Goal: Register for event/course

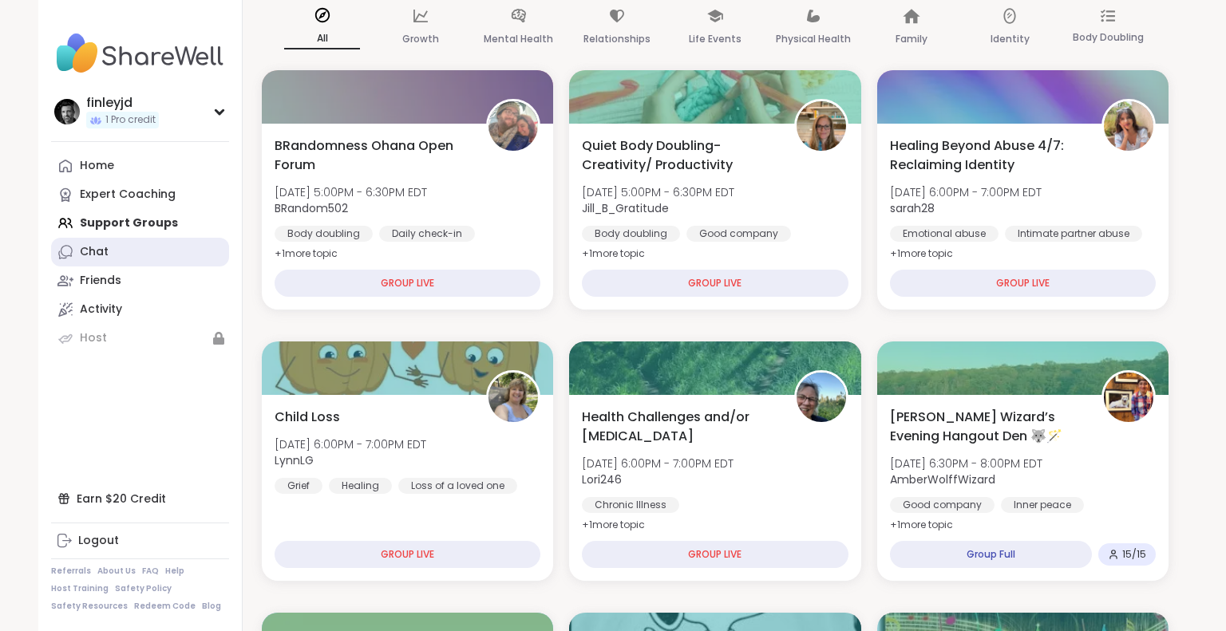
click at [107, 258] on div "Chat" at bounding box center [94, 252] width 29 height 16
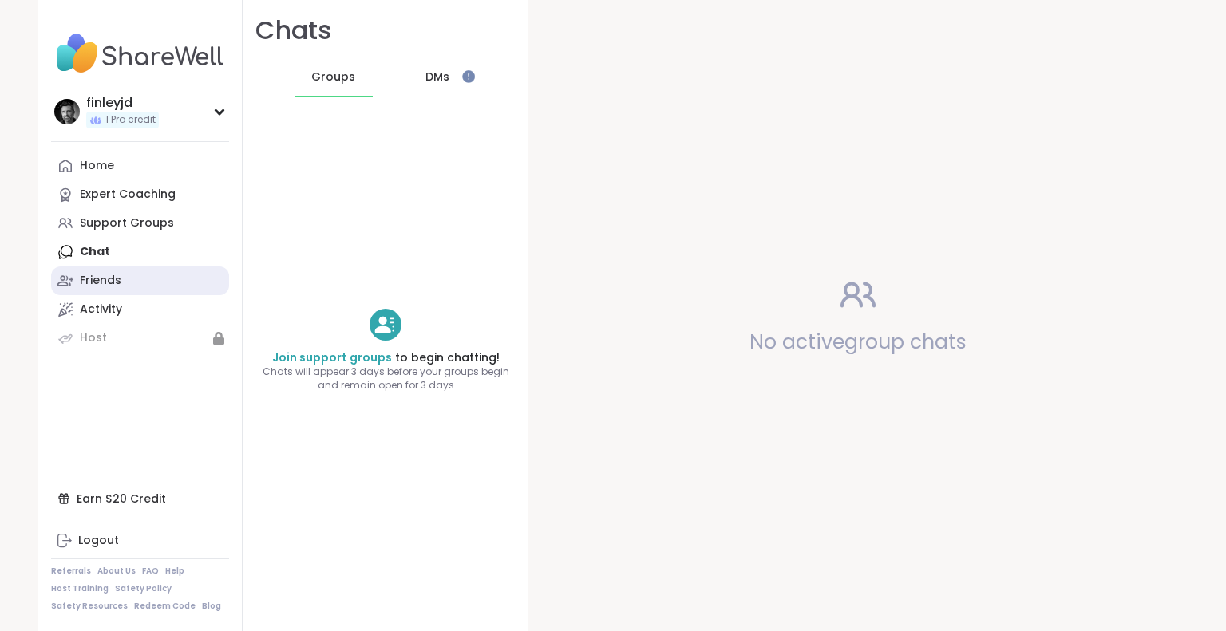
click at [97, 283] on div "Friends" at bounding box center [101, 281] width 42 height 16
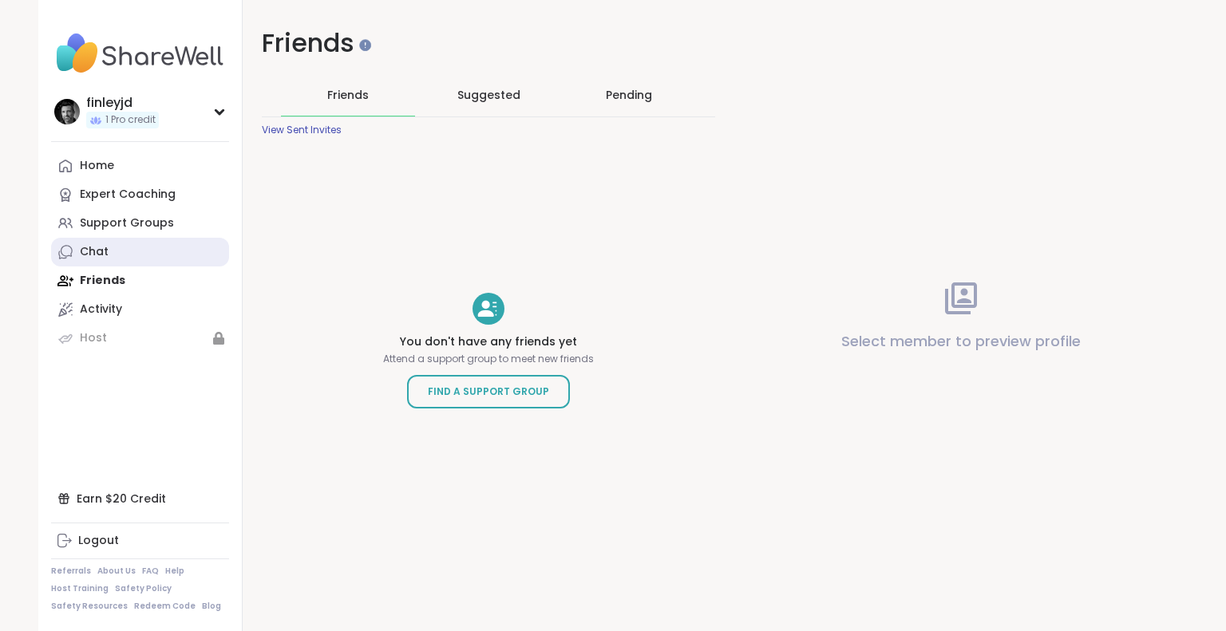
click at [102, 260] on link "Chat" at bounding box center [140, 252] width 178 height 29
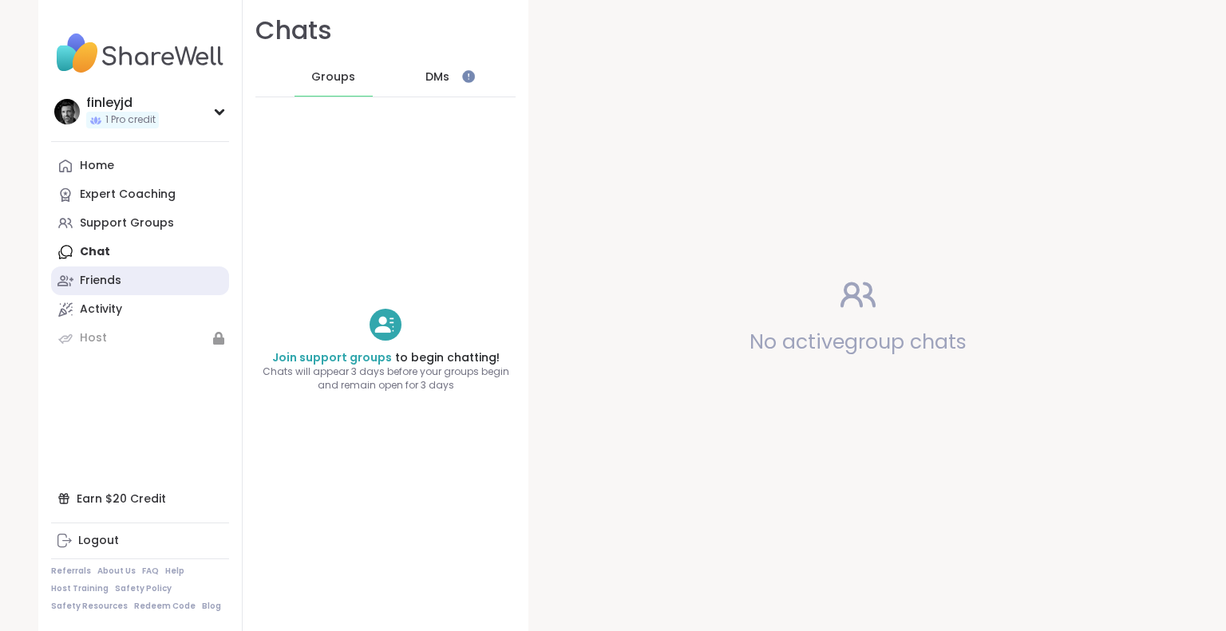
click at [110, 287] on div "Friends" at bounding box center [101, 281] width 42 height 16
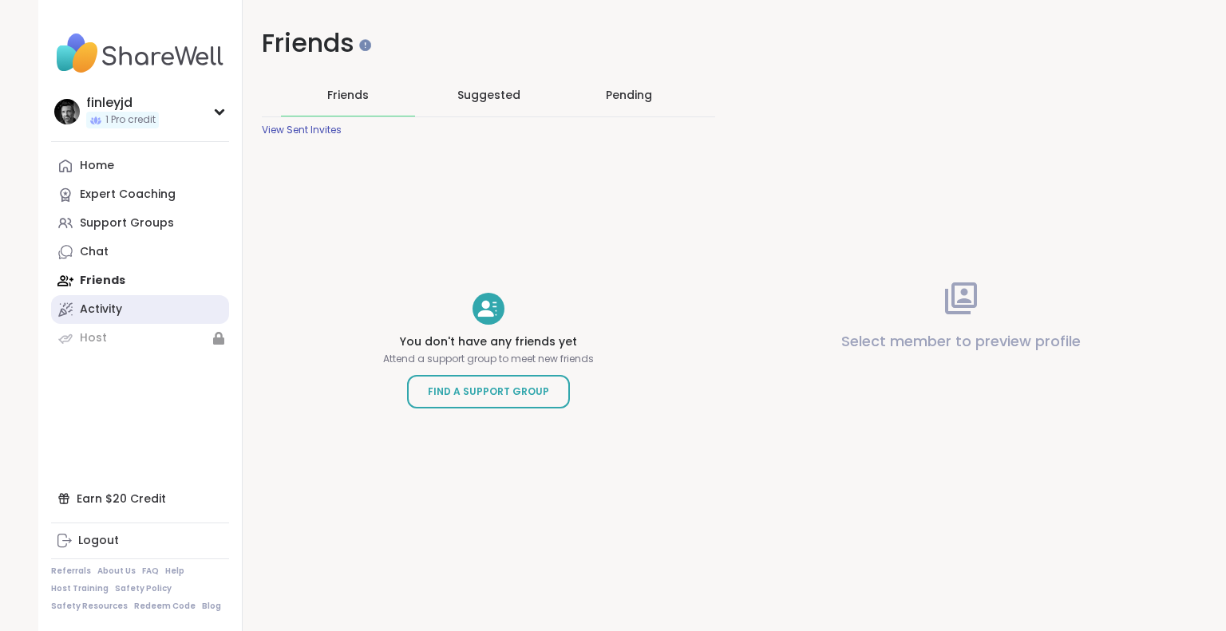
click at [105, 307] on div "Activity" at bounding box center [101, 310] width 42 height 16
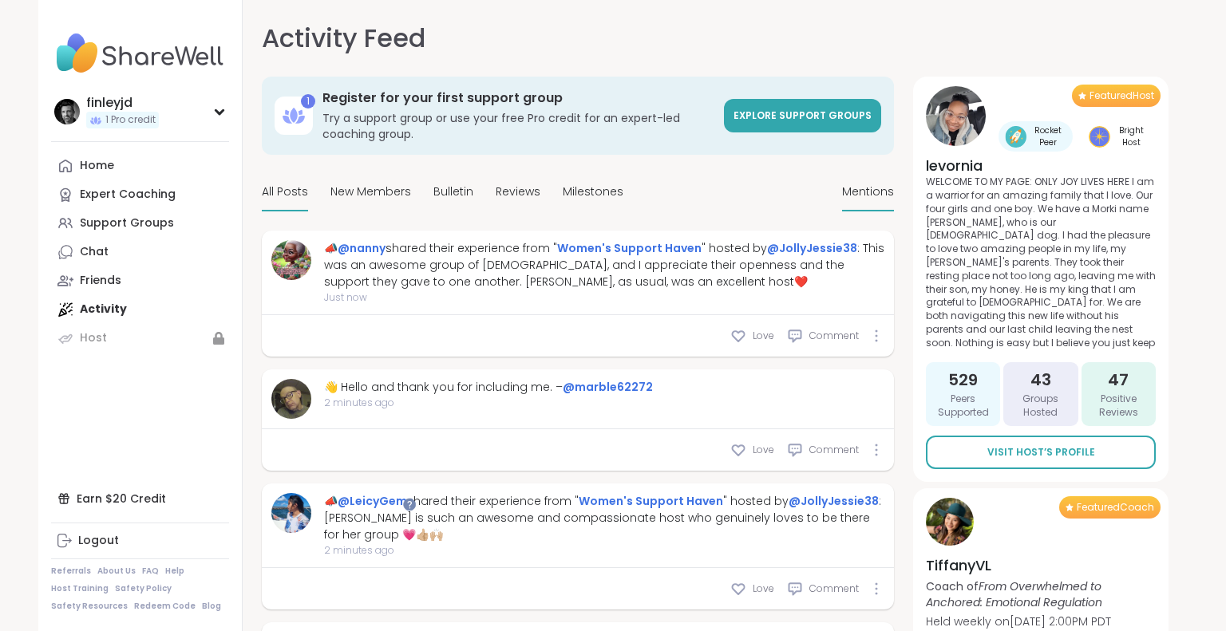
click at [869, 202] on div "Mentions" at bounding box center [868, 193] width 52 height 38
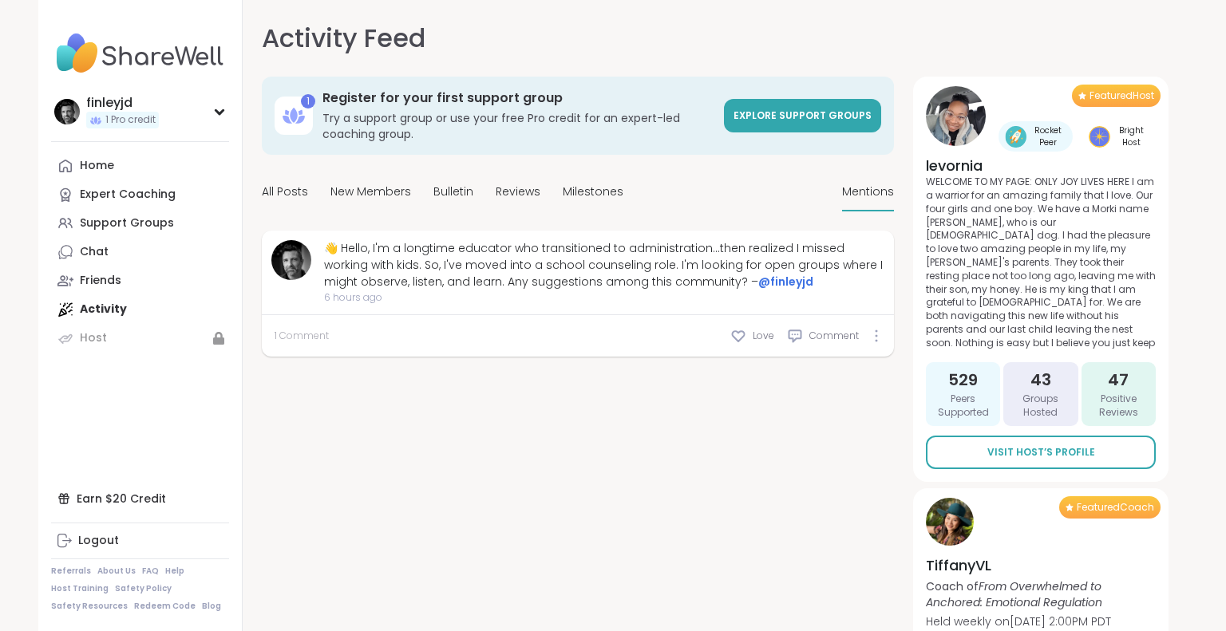
click at [300, 332] on span "1 Comment" at bounding box center [302, 336] width 54 height 14
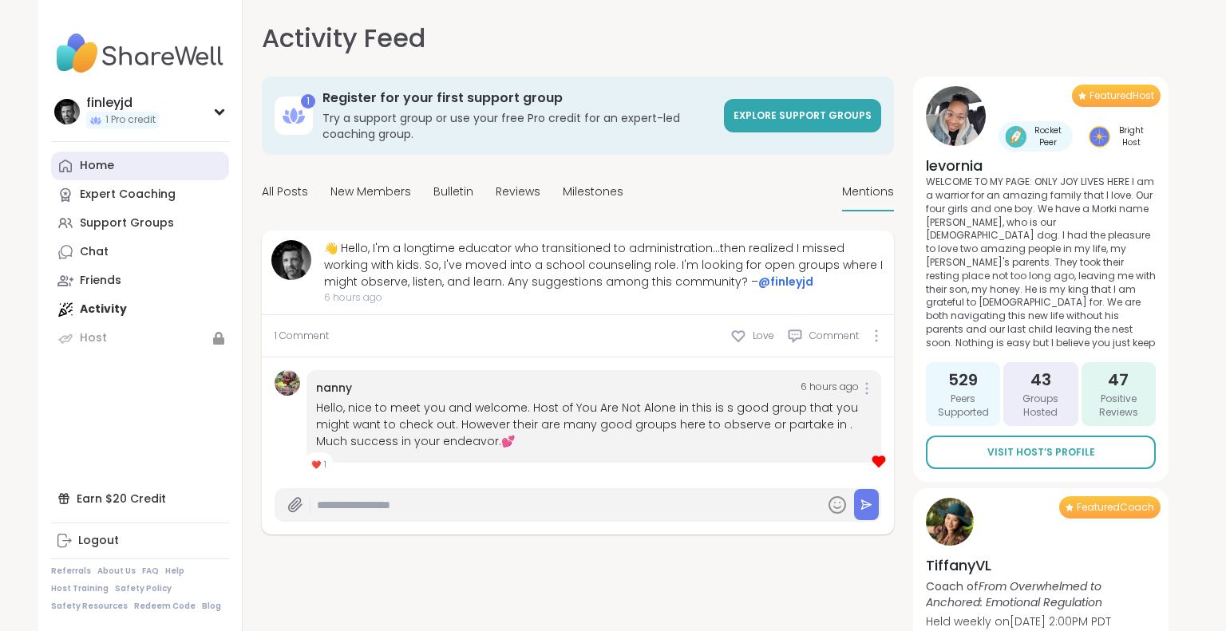
click at [98, 178] on link "Home" at bounding box center [140, 166] width 178 height 29
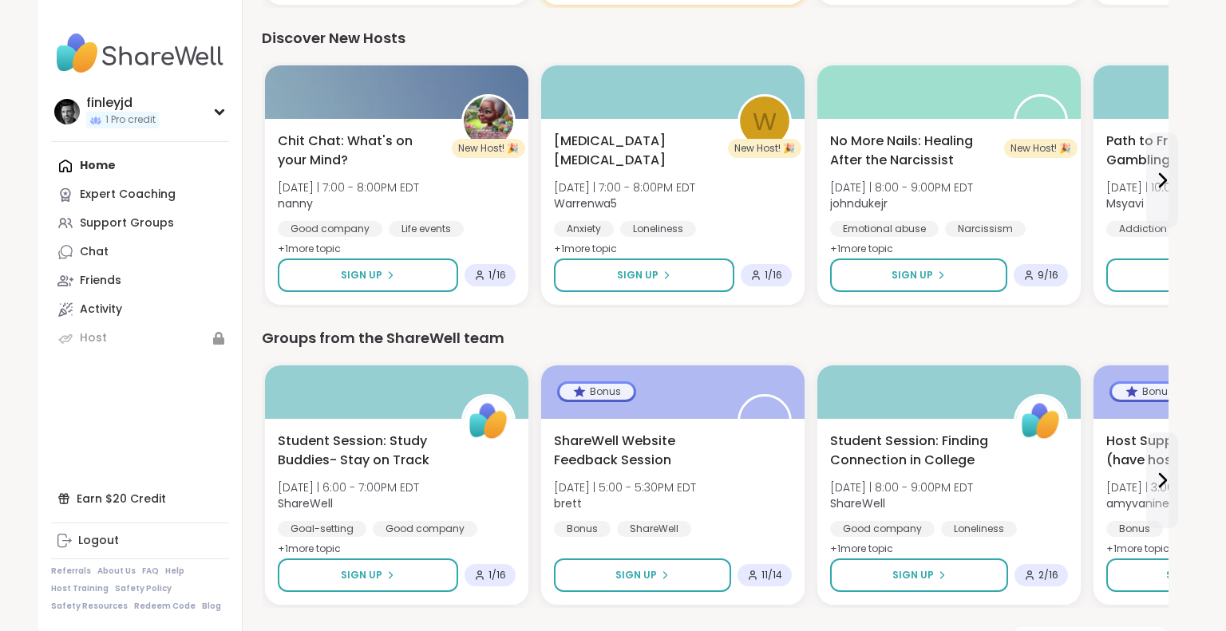
scroll to position [790, 0]
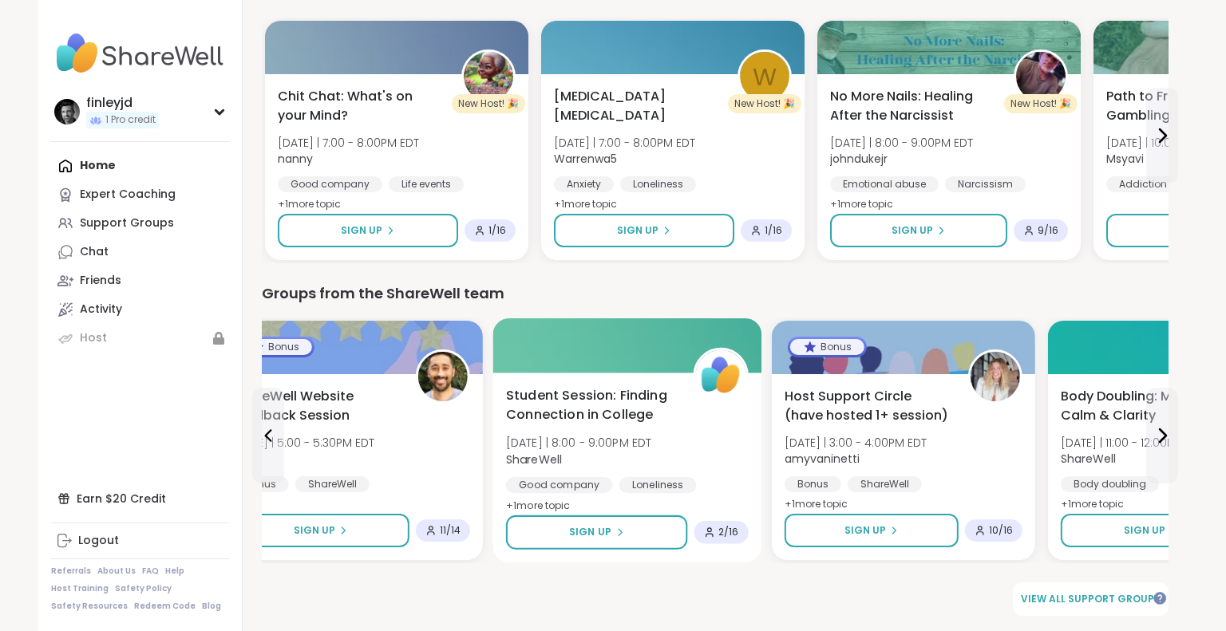
click at [551, 505] on span "+ 1 more topic" at bounding box center [538, 505] width 65 height 13
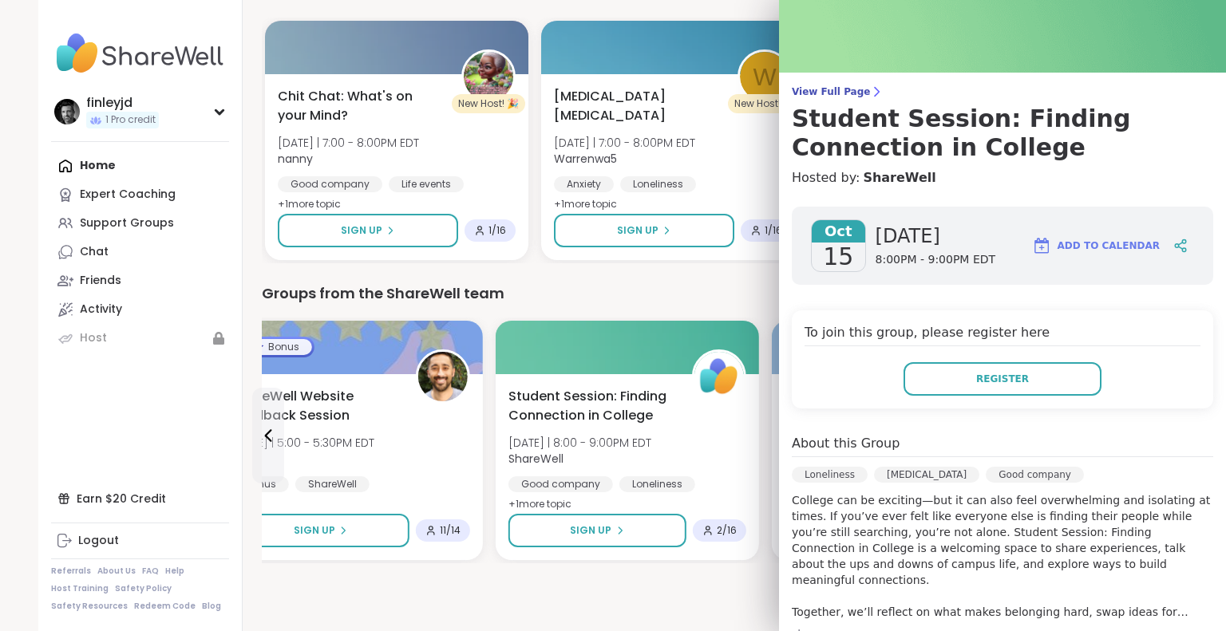
scroll to position [56, 0]
click at [999, 382] on span "Register" at bounding box center [1002, 378] width 53 height 14
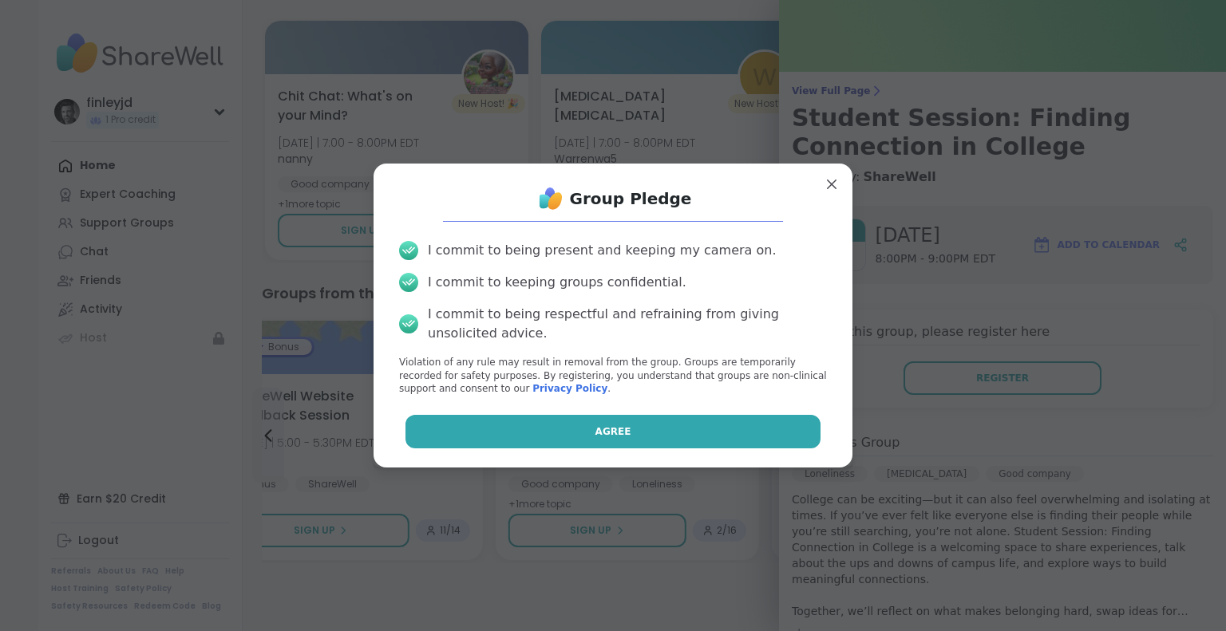
click at [623, 429] on span "Agree" at bounding box center [614, 432] width 36 height 14
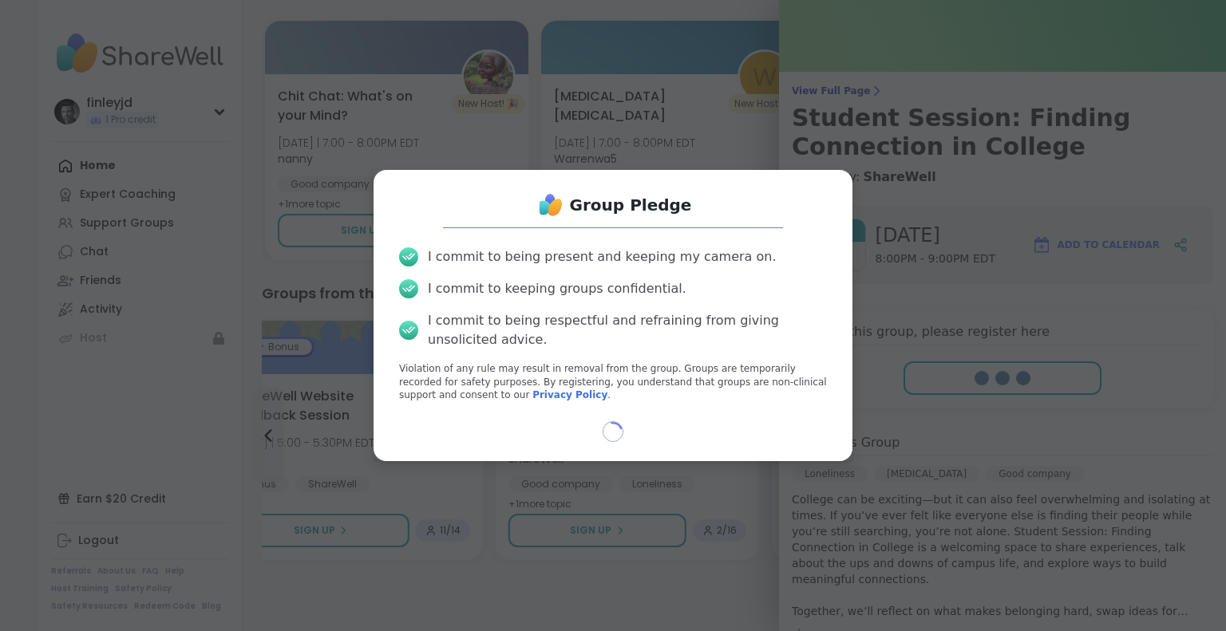
select select "**"
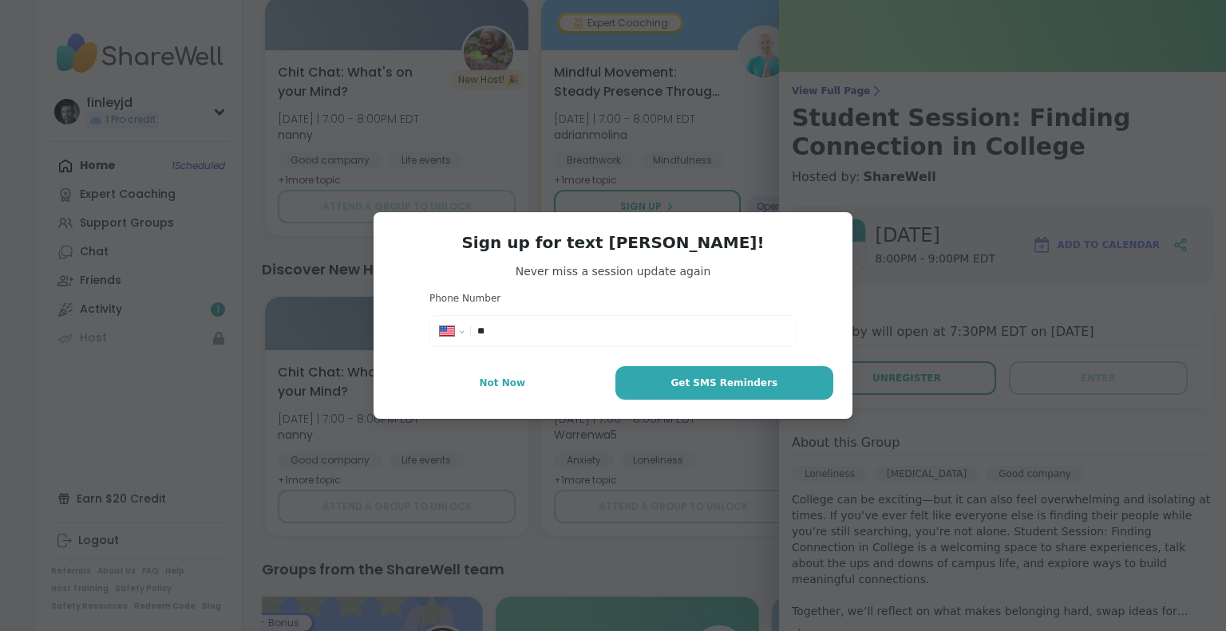
click at [626, 317] on div "**********" at bounding box center [612, 331] width 367 height 32
click at [612, 332] on input "**" at bounding box center [631, 331] width 309 height 16
type input "**********"
click at [733, 382] on span "Get SMS Reminders" at bounding box center [724, 383] width 107 height 14
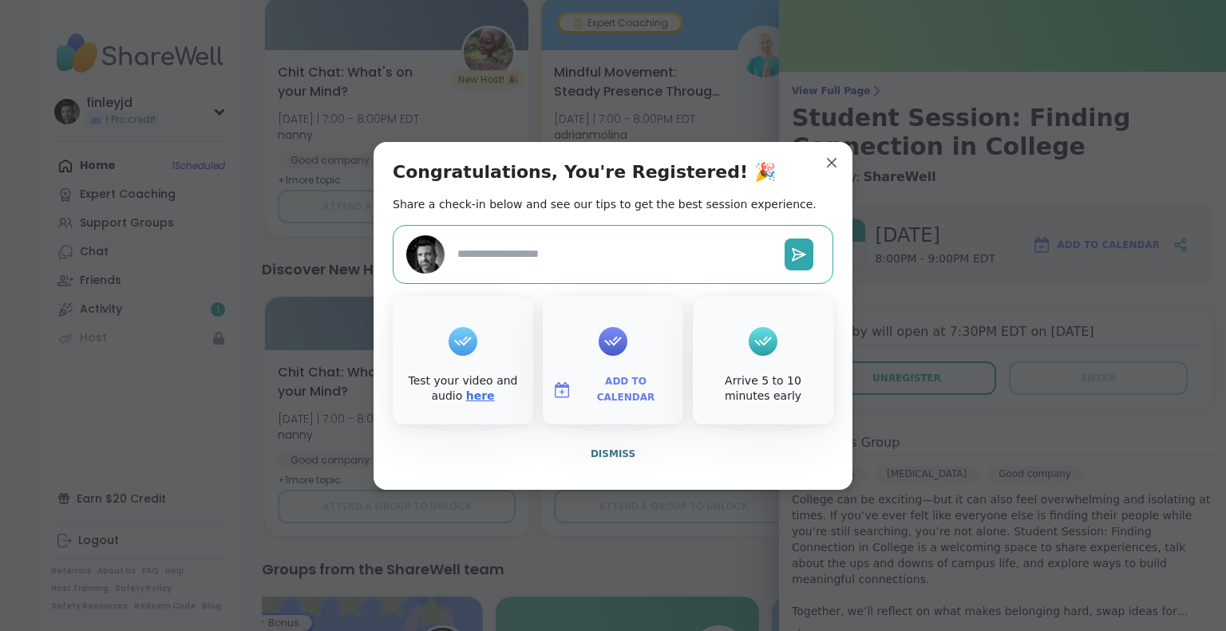
click at [470, 394] on link "here" at bounding box center [480, 396] width 29 height 13
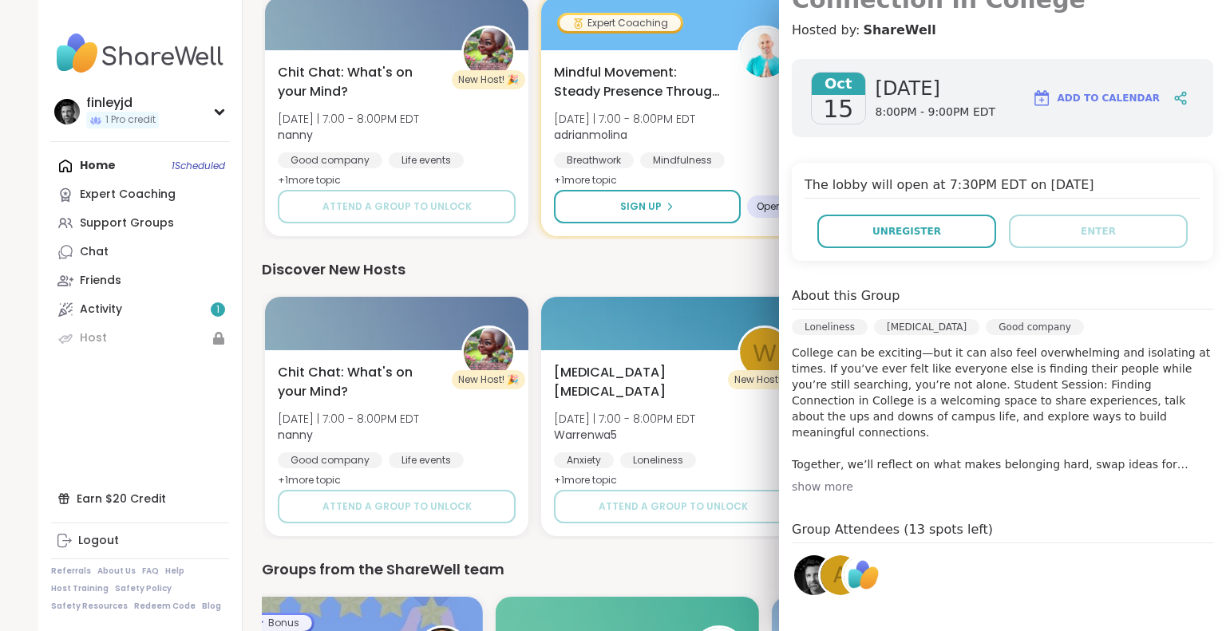
scroll to position [211, 0]
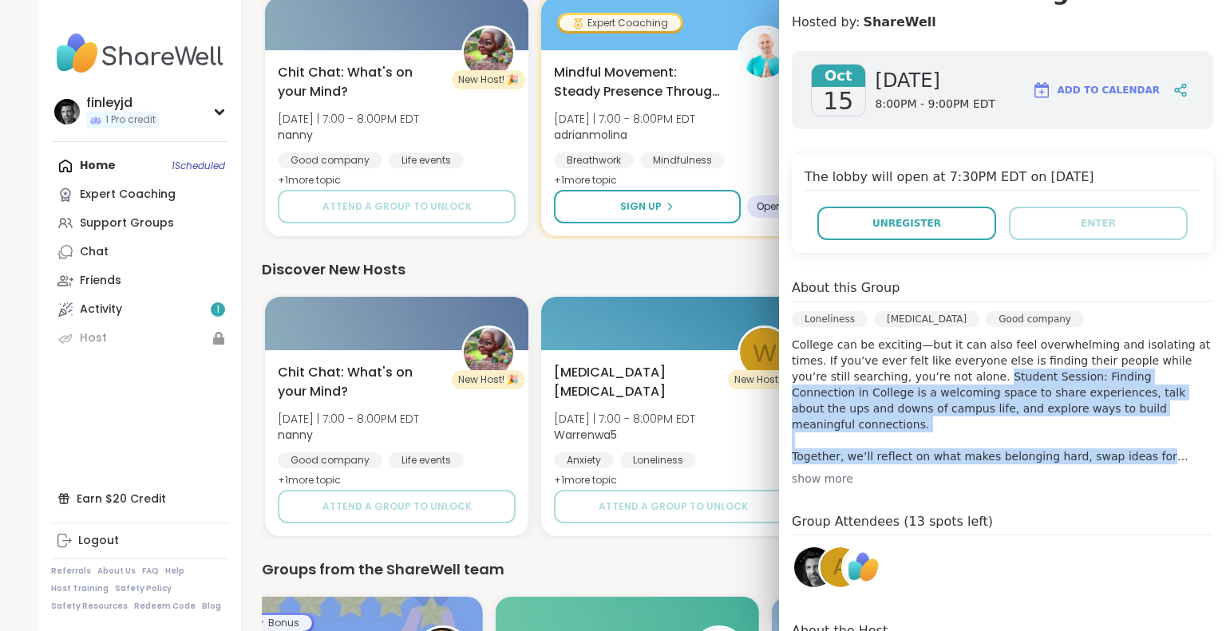
drag, startPoint x: 878, startPoint y: 376, endPoint x: 1096, endPoint y: 457, distance: 232.7
click at [1096, 457] on p "College can be exciting—but it can also feel overwhelming and isolating at time…" at bounding box center [1003, 401] width 422 height 128
click at [835, 478] on div "show more" at bounding box center [1003, 479] width 422 height 16
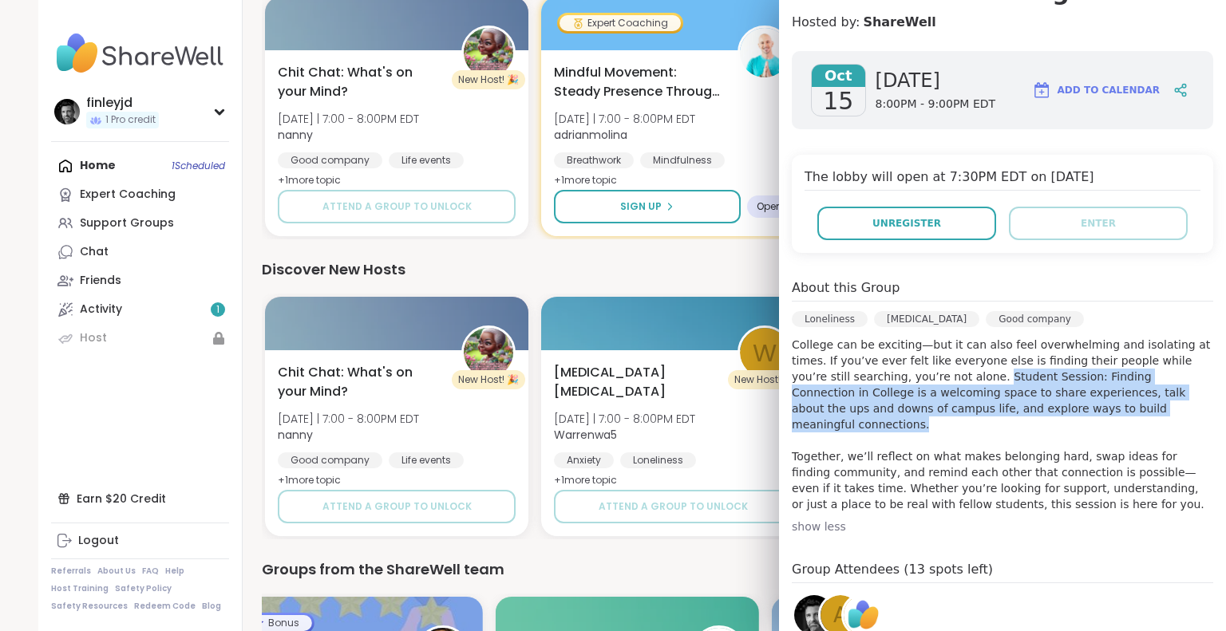
drag, startPoint x: 879, startPoint y: 376, endPoint x: 1028, endPoint y: 409, distance: 152.8
click at [1028, 409] on p "College can be exciting—but it can also feel overwhelming and isolating at time…" at bounding box center [1003, 425] width 422 height 176
copy p "Student Session: Finding Connection in College is a welcoming space to share ex…"
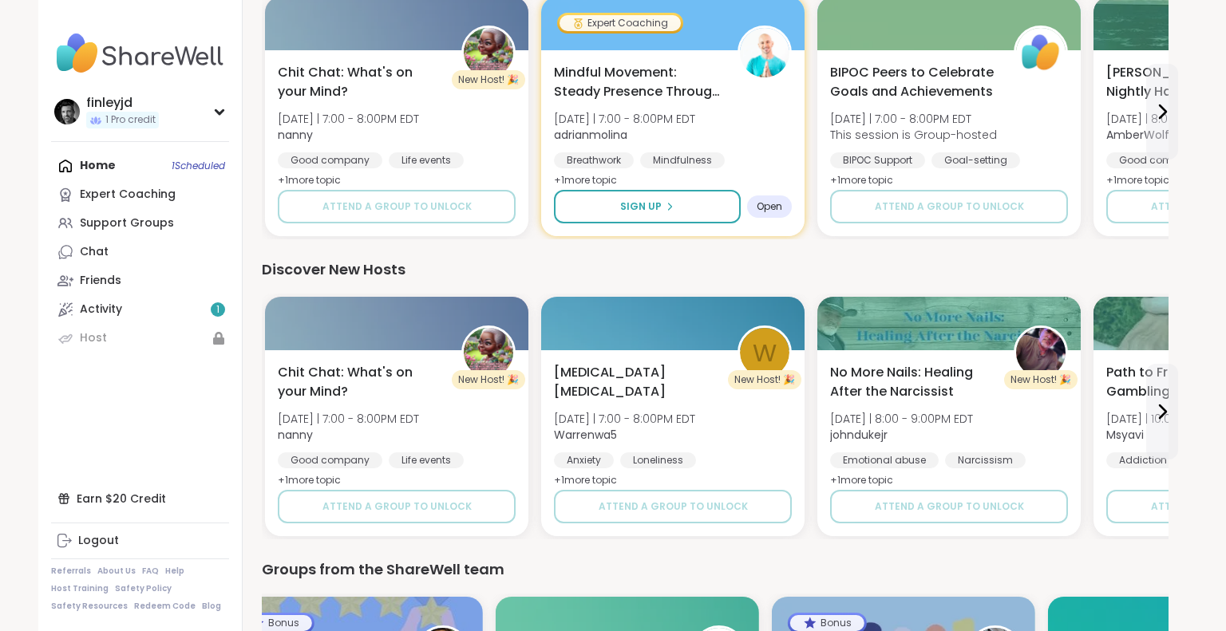
click at [700, 256] on div "Expert Coaching Groups Expert Coaching Mindful Movement: Steady Presence Throug…" at bounding box center [715, 275] width 907 height 1234
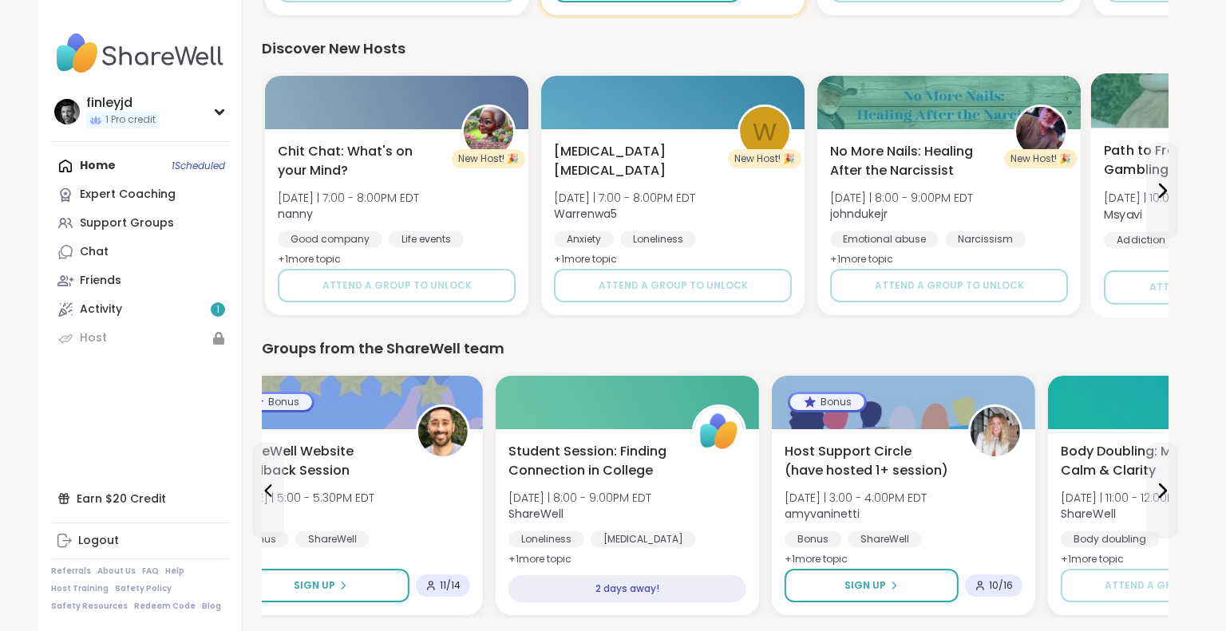
scroll to position [1012, 0]
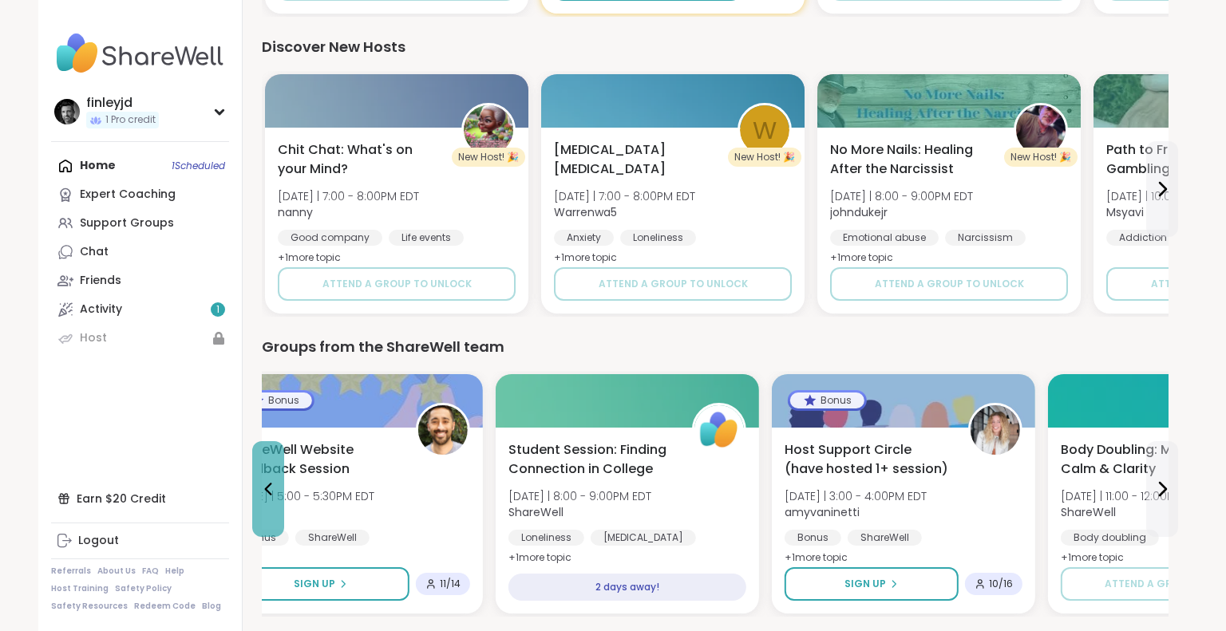
click at [263, 500] on button at bounding box center [268, 489] width 32 height 96
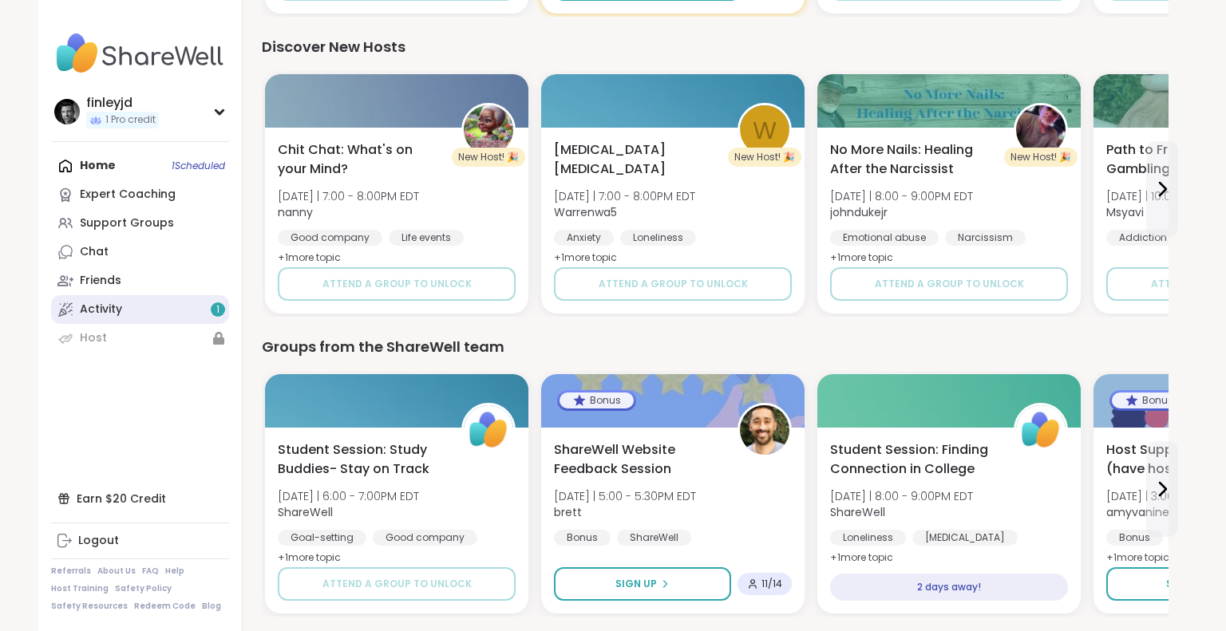
click at [108, 313] on div "Activity 1" at bounding box center [101, 310] width 42 height 16
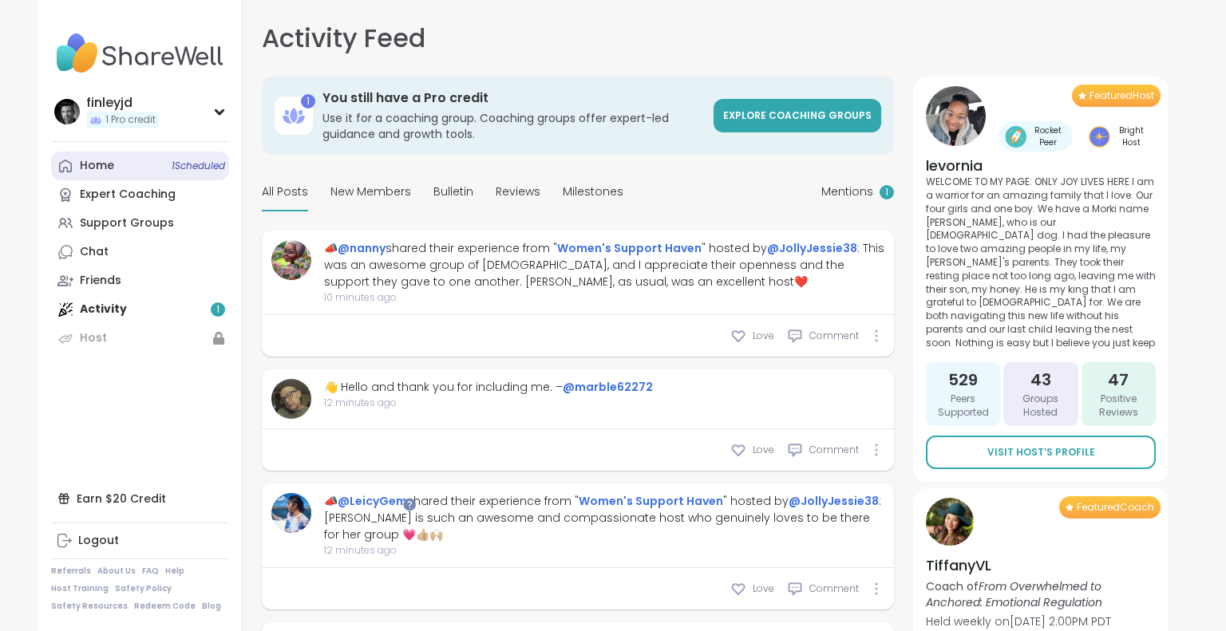
click at [102, 172] on div "Home 1 Scheduled" at bounding box center [97, 166] width 34 height 16
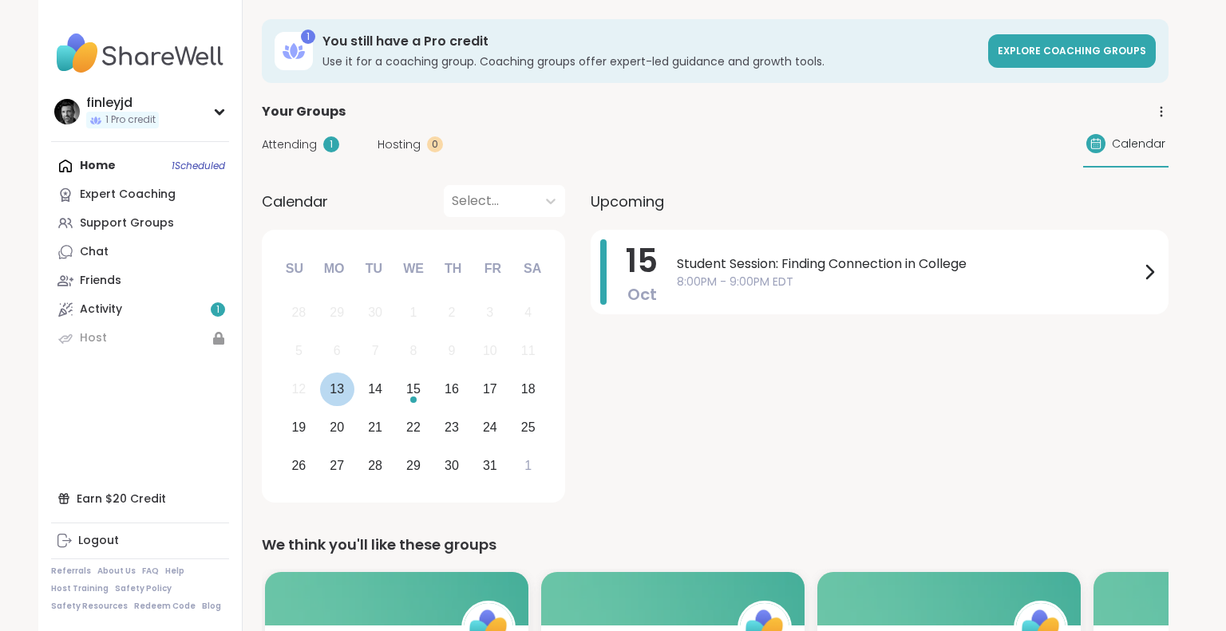
click at [332, 392] on div "13" at bounding box center [337, 389] width 14 height 22
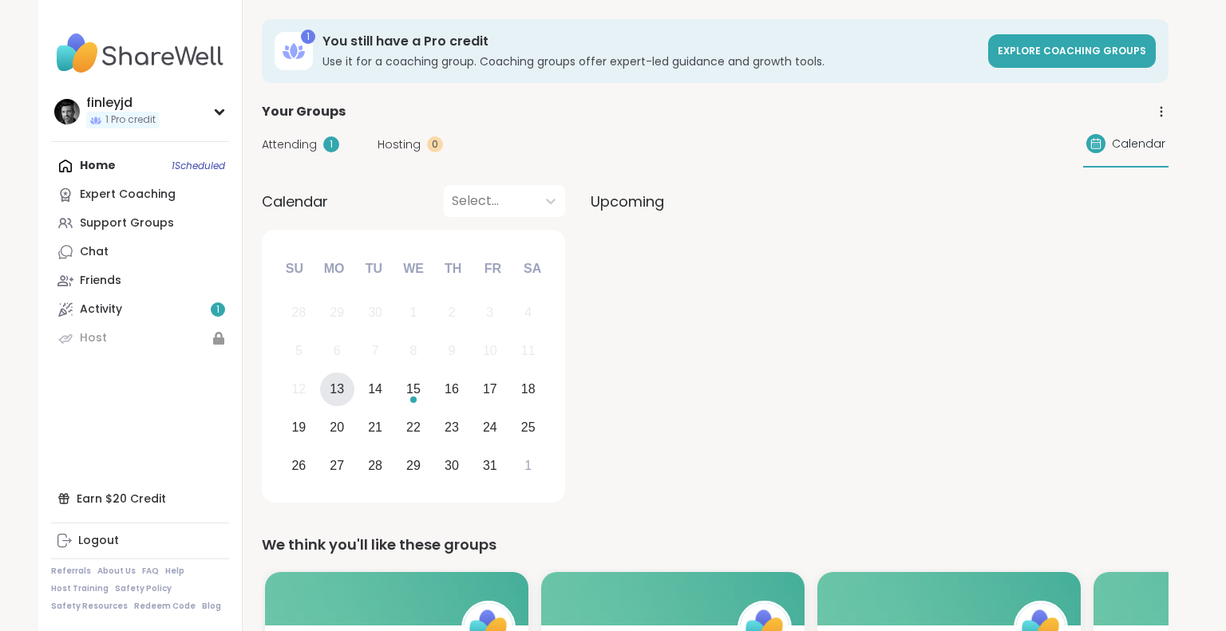
click at [332, 392] on div "13" at bounding box center [337, 389] width 14 height 22
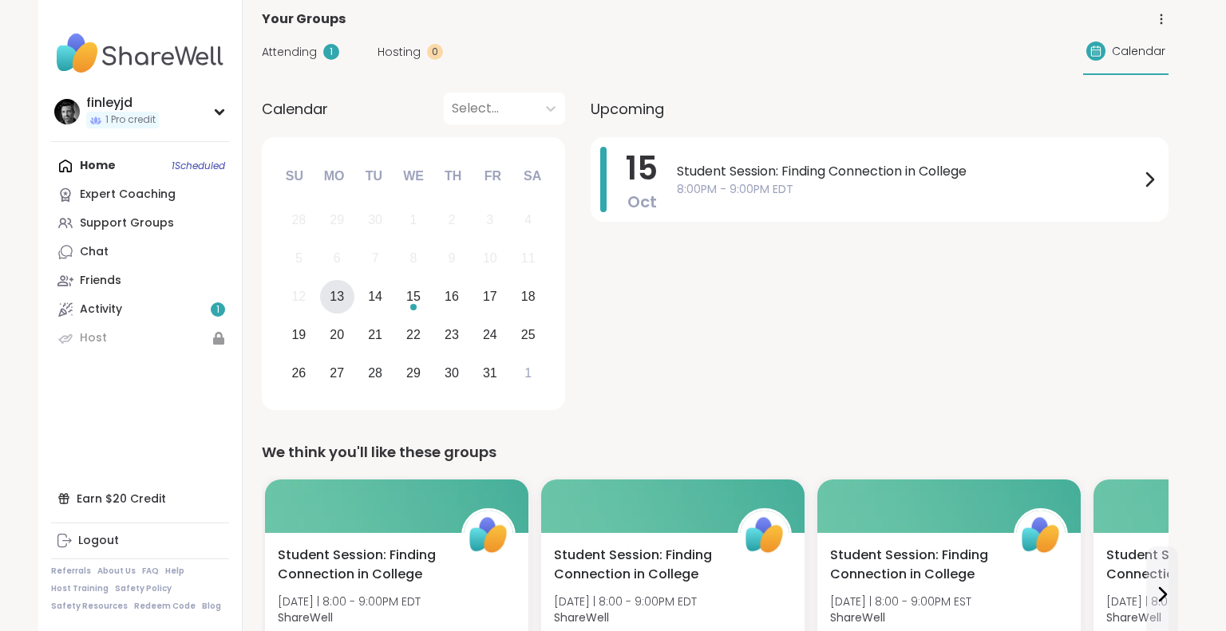
scroll to position [99, 0]
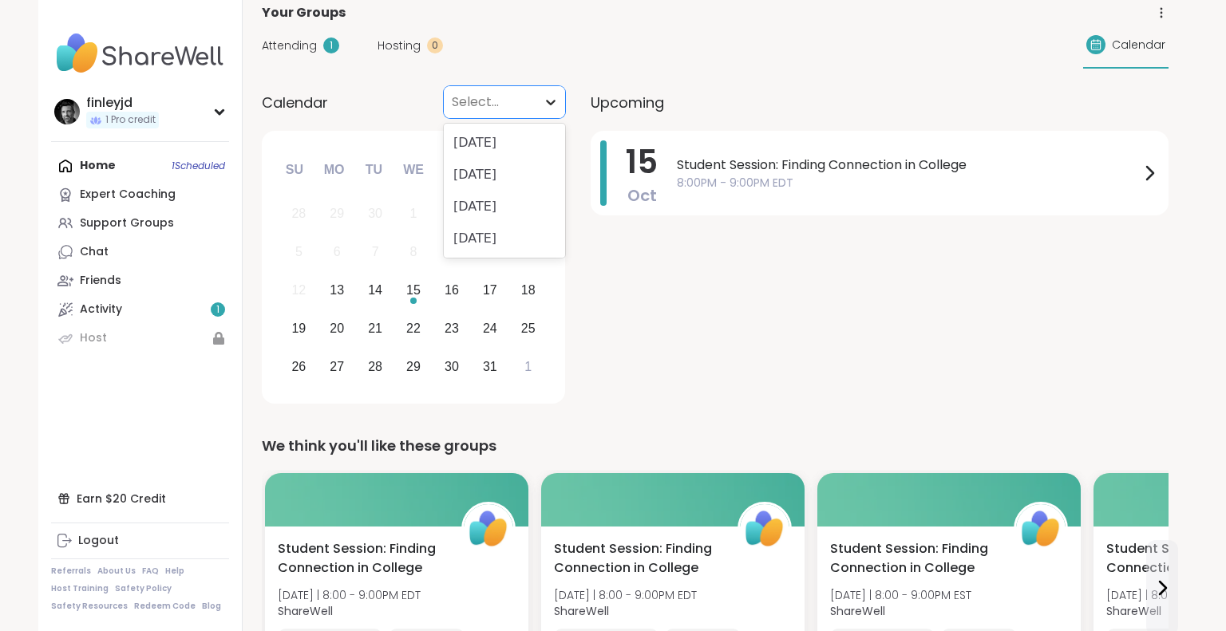
click at [552, 107] on icon at bounding box center [551, 102] width 16 height 16
click at [341, 302] on div "13" at bounding box center [337, 291] width 34 height 34
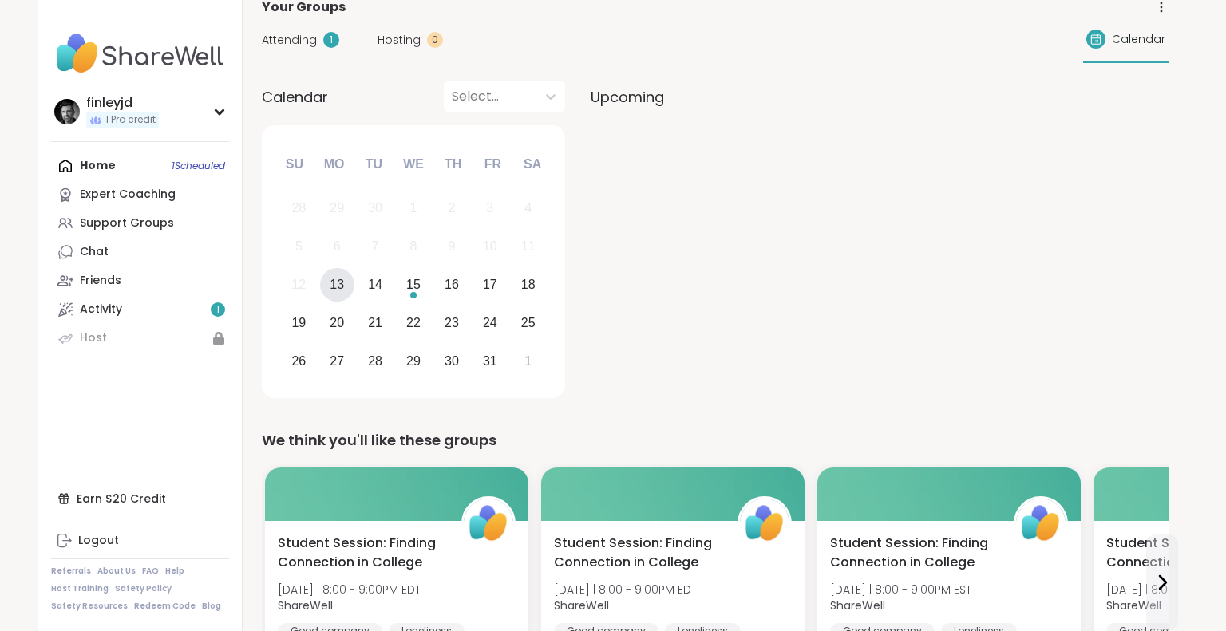
scroll to position [103, 0]
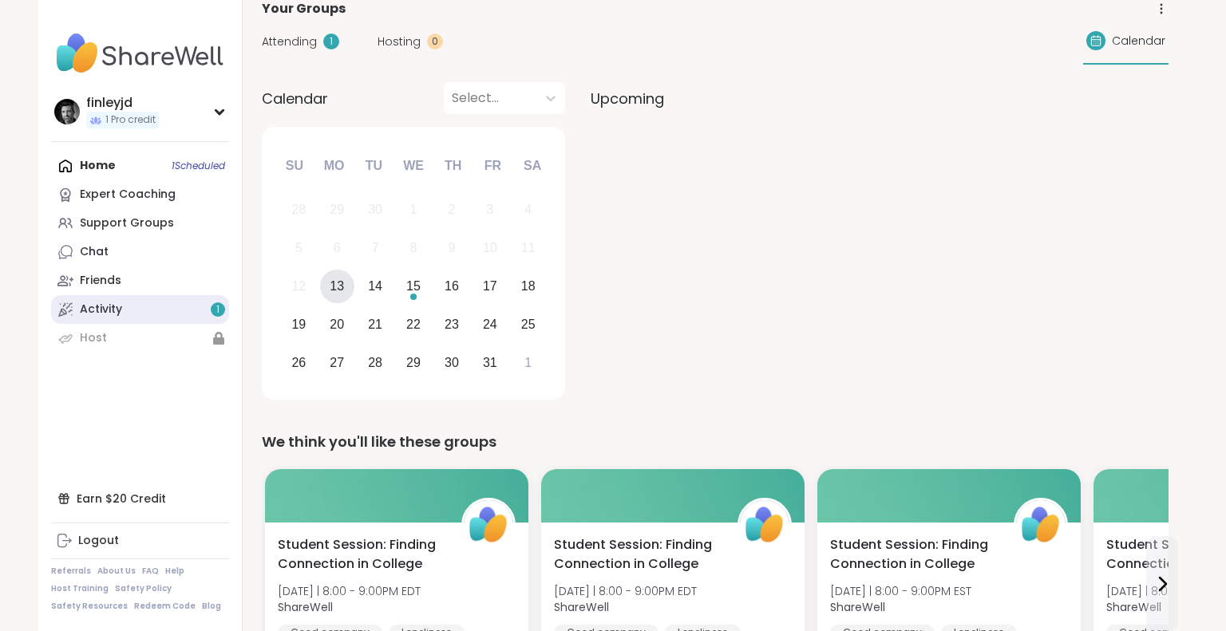
click at [93, 303] on div "Activity 1" at bounding box center [101, 310] width 42 height 16
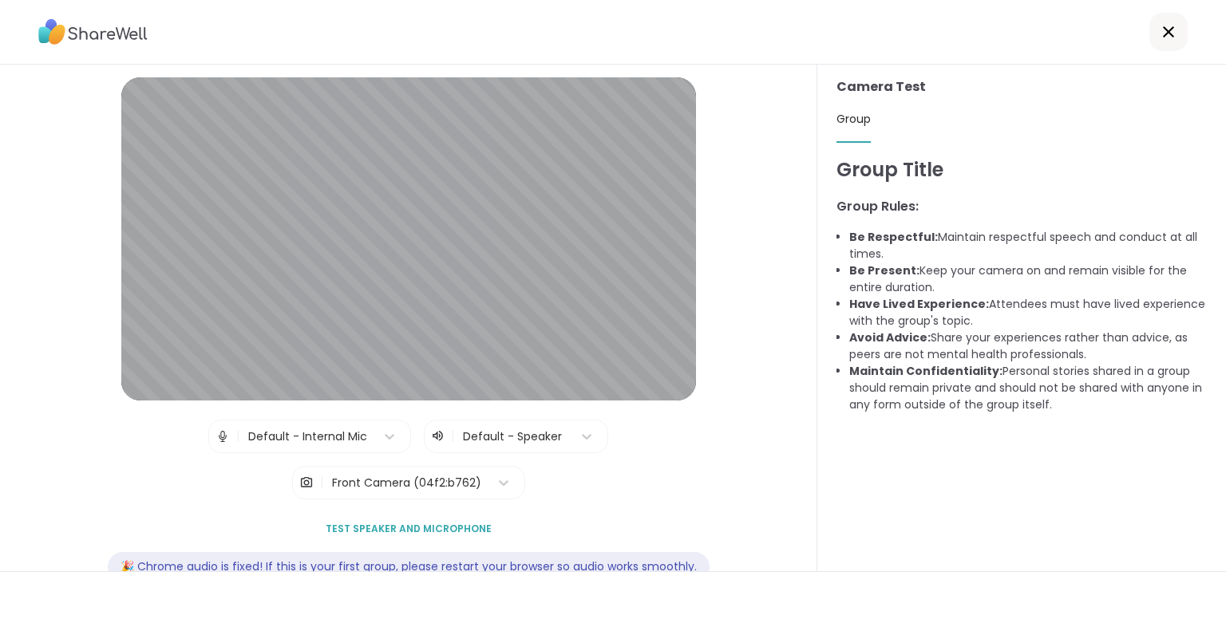
click at [477, 532] on span "Test speaker and microphone" at bounding box center [409, 529] width 166 height 14
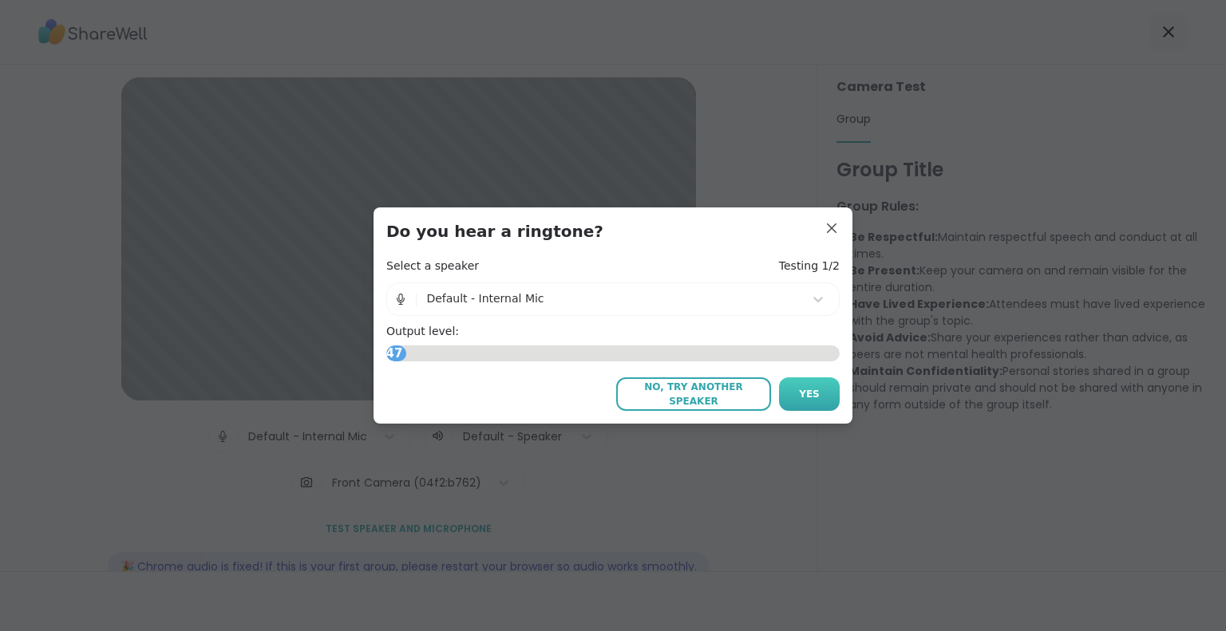
click at [802, 394] on span "Yes" at bounding box center [809, 394] width 21 height 14
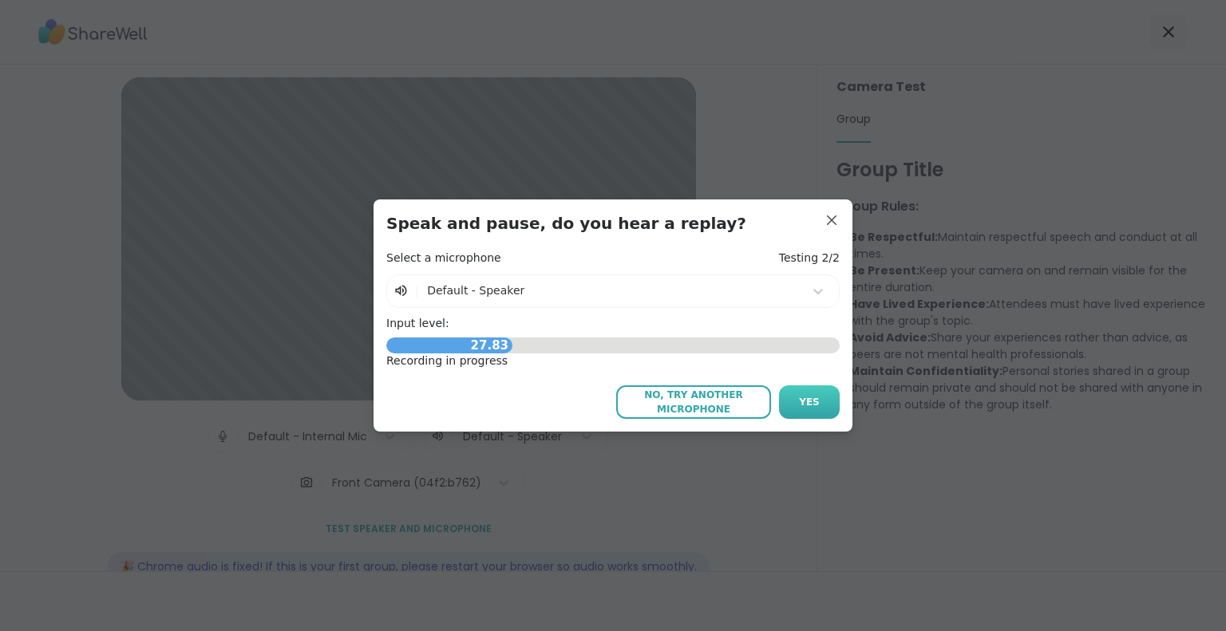
click at [802, 402] on span "Yes" at bounding box center [809, 402] width 21 height 14
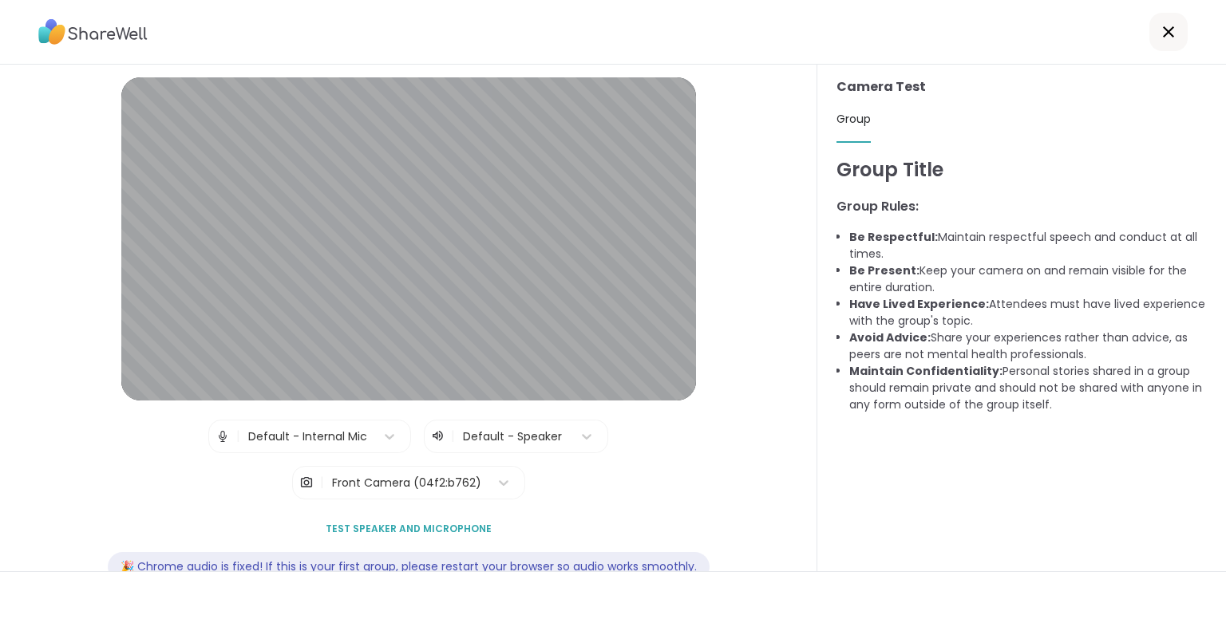
click at [1176, 35] on icon at bounding box center [1168, 31] width 19 height 19
click at [1169, 34] on icon at bounding box center [1168, 31] width 19 height 19
click at [1164, 34] on icon at bounding box center [1168, 31] width 19 height 19
